Goal: Information Seeking & Learning: Learn about a topic

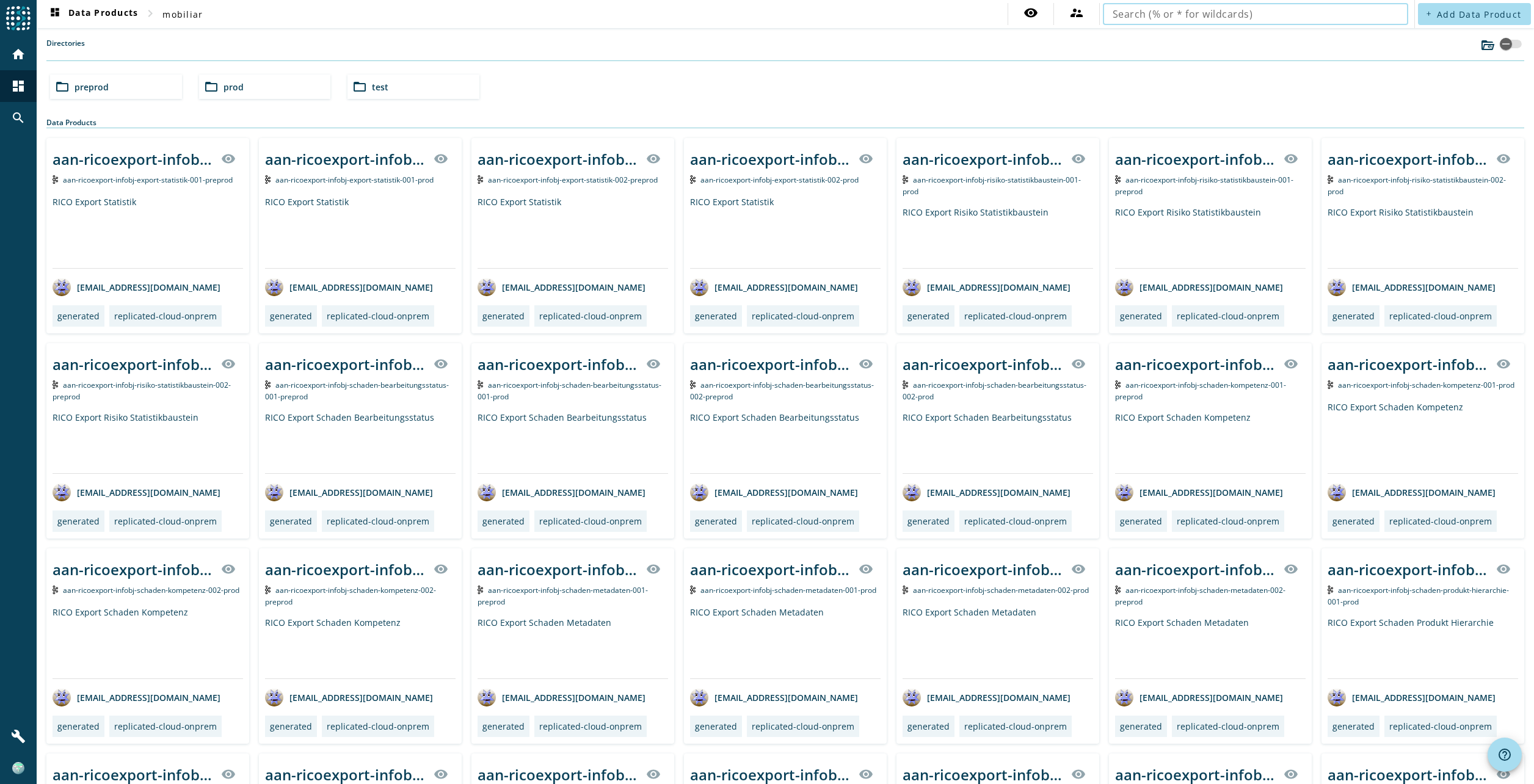
click at [1163, 20] on input "text" at bounding box center [1255, 14] width 286 height 14
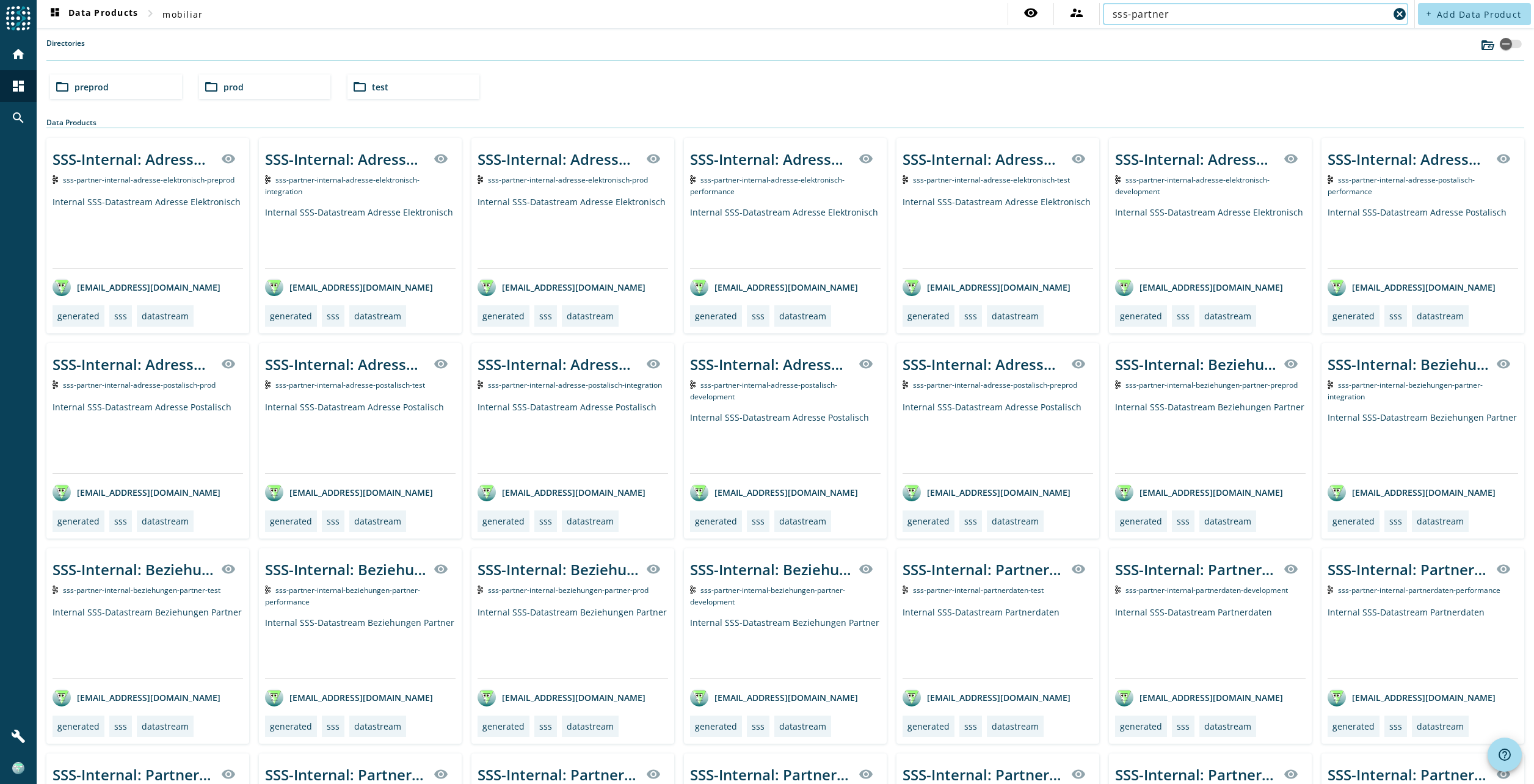
click at [1183, 11] on input "sss-partner" at bounding box center [1251, 14] width 276 height 14
type input "sss-partner-internal-"
click at [1031, 235] on div "Internal SSS-Datastream Adresse Elektronisch" at bounding box center [997, 232] width 190 height 72
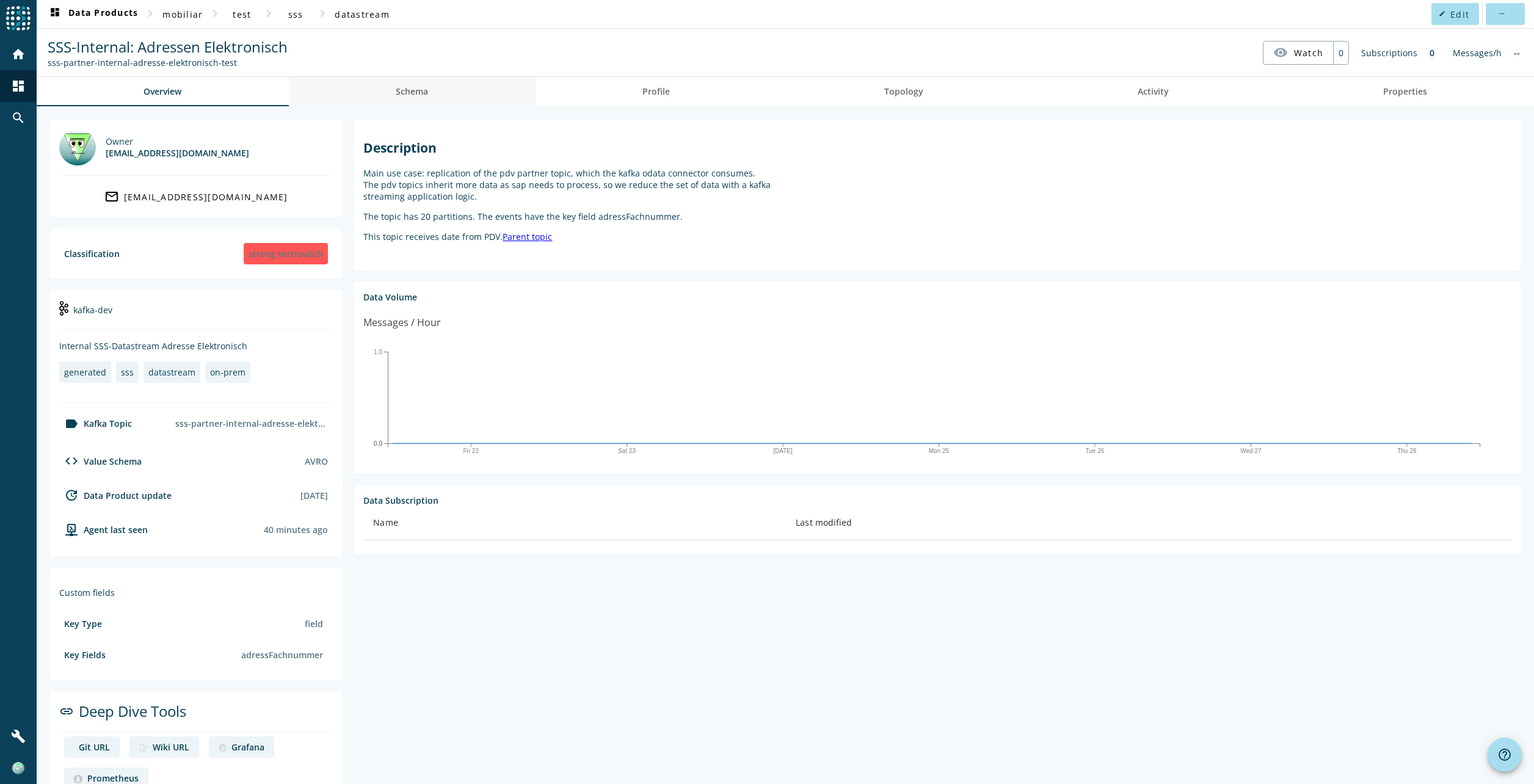
click at [396, 101] on span "Schema" at bounding box center [412, 92] width 32 height 29
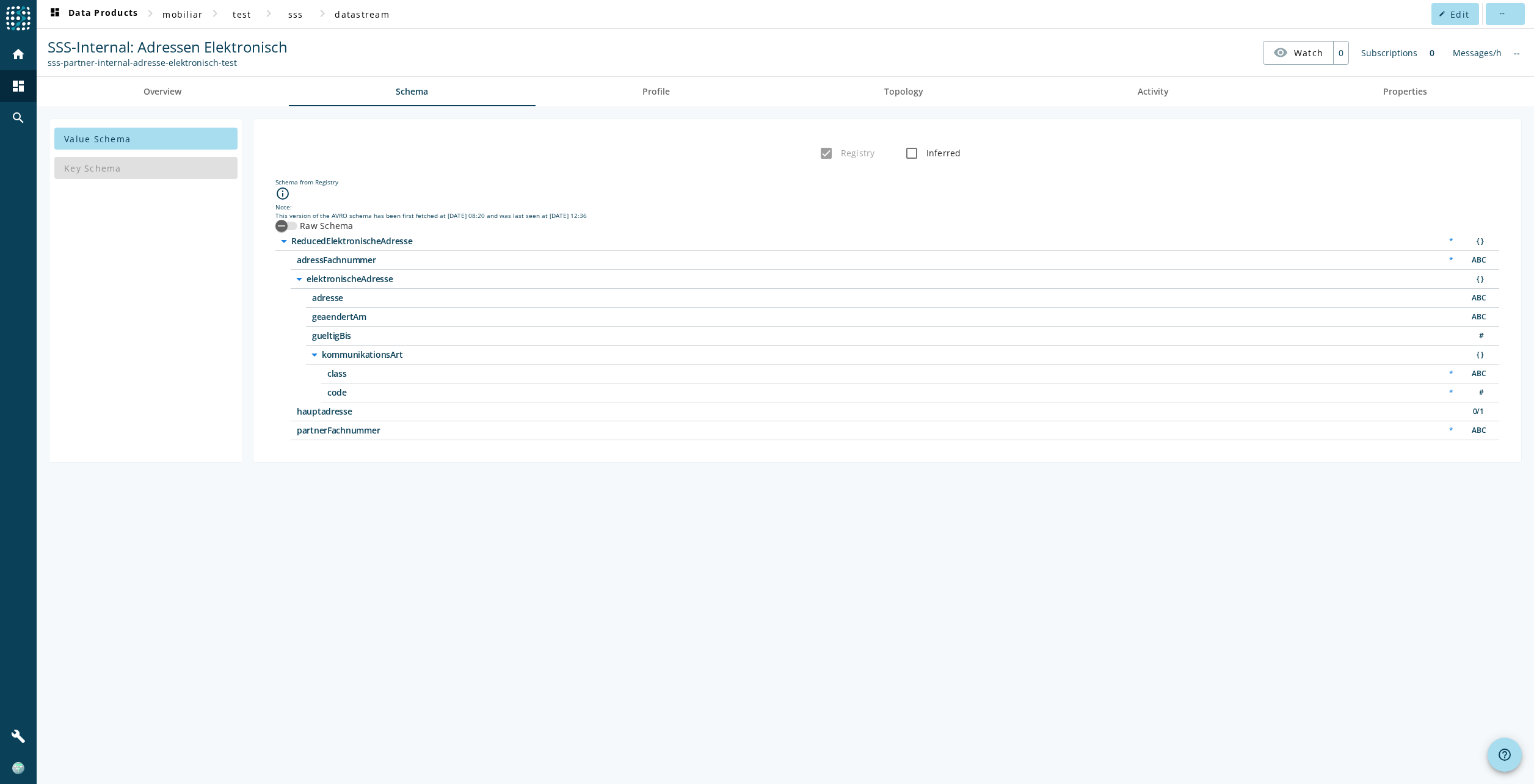
click at [186, 173] on div "Key Schema" at bounding box center [146, 168] width 183 height 29
